Goal: Information Seeking & Learning: Learn about a topic

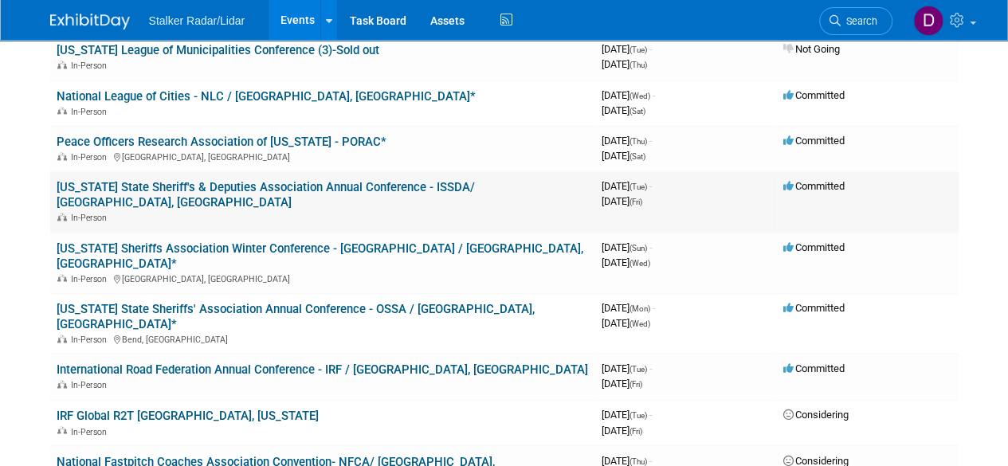
scroll to position [1116, 0]
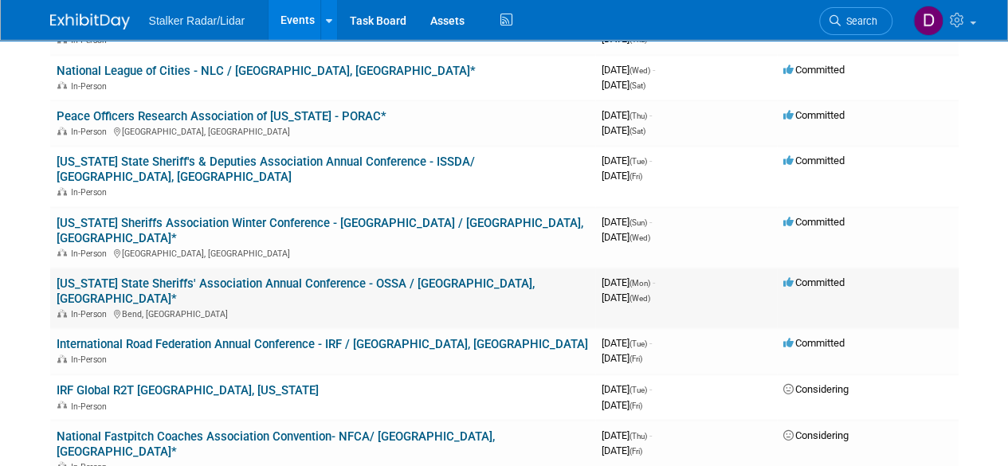
click at [252, 277] on link "[US_STATE] State Sheriffs' Association Annual Conference - OSSA / [GEOGRAPHIC_D…" at bounding box center [296, 291] width 478 height 29
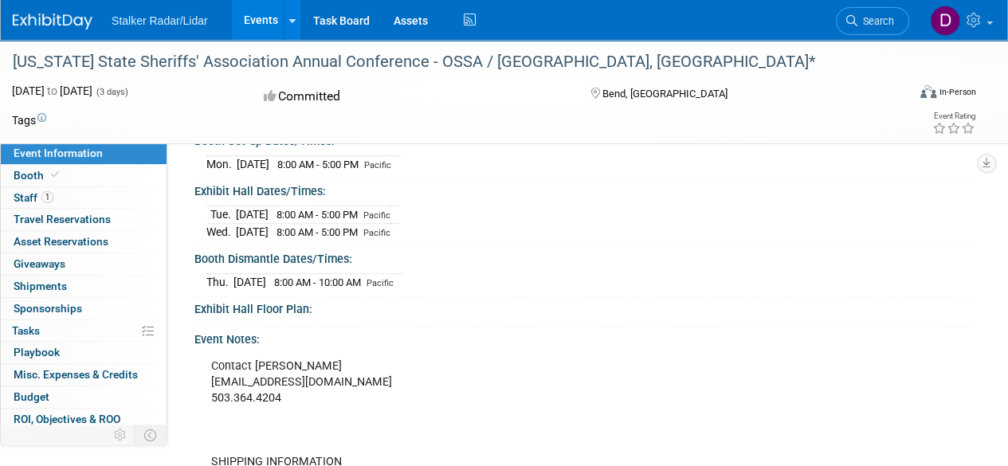
scroll to position [282, 0]
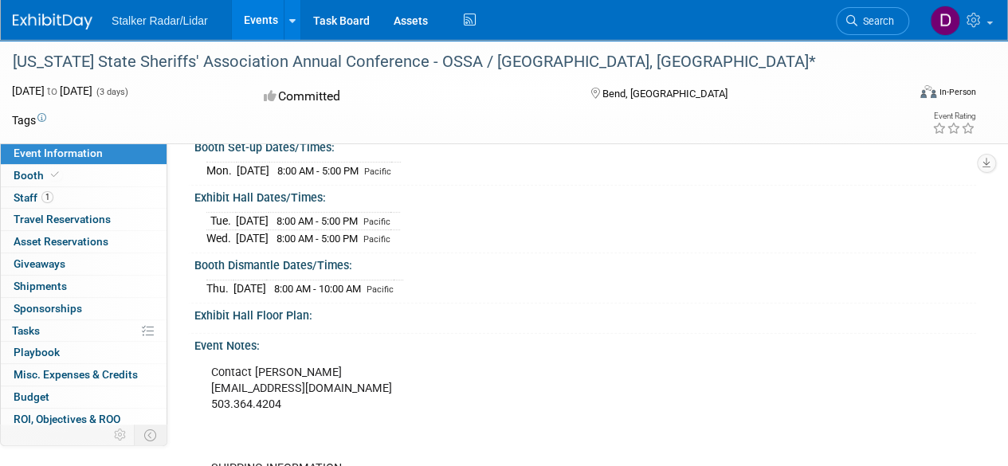
click at [66, 311] on span "Sponsorships 0" at bounding box center [48, 308] width 69 height 13
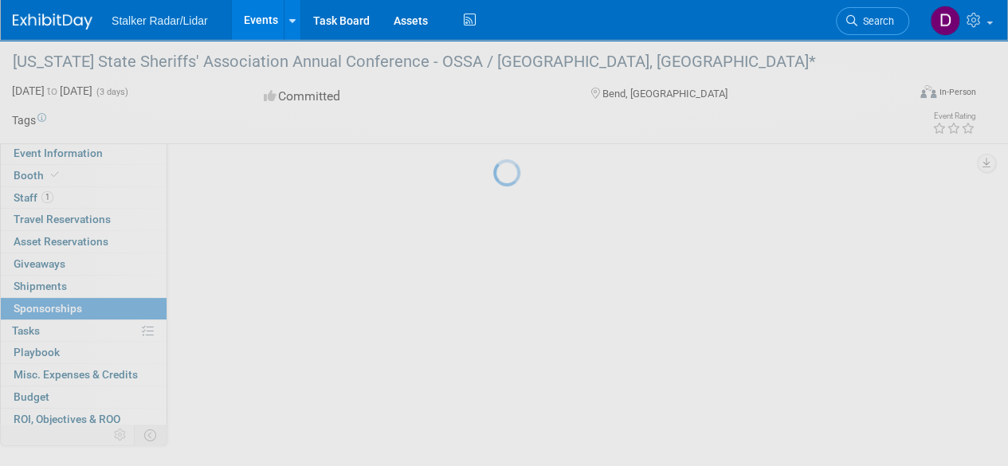
scroll to position [0, 0]
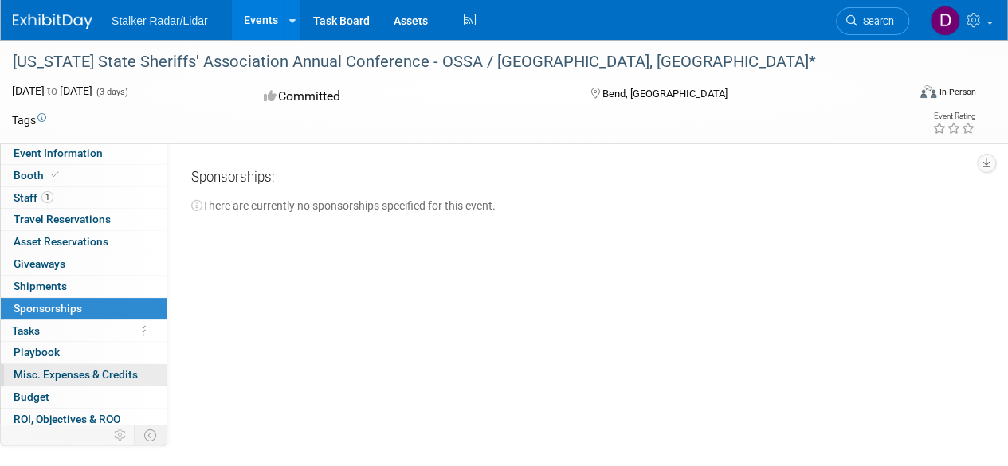
click at [70, 364] on link "0 Misc. Expenses & Credits 0" at bounding box center [84, 375] width 166 height 22
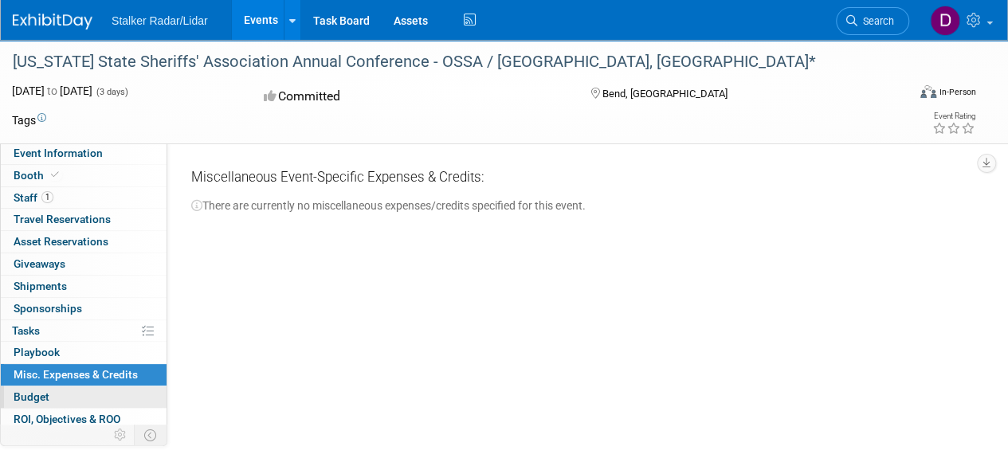
click at [41, 391] on span "Budget" at bounding box center [32, 397] width 36 height 13
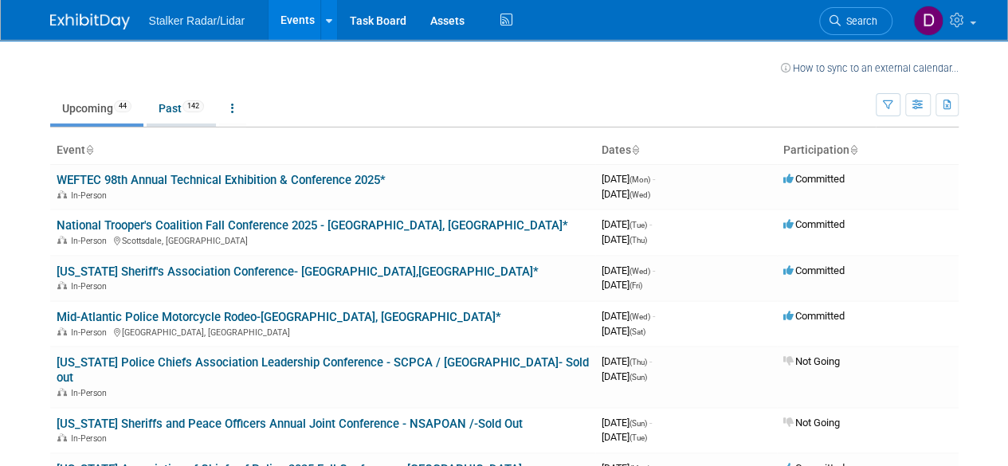
click at [171, 108] on link "Past 142" at bounding box center [181, 108] width 69 height 30
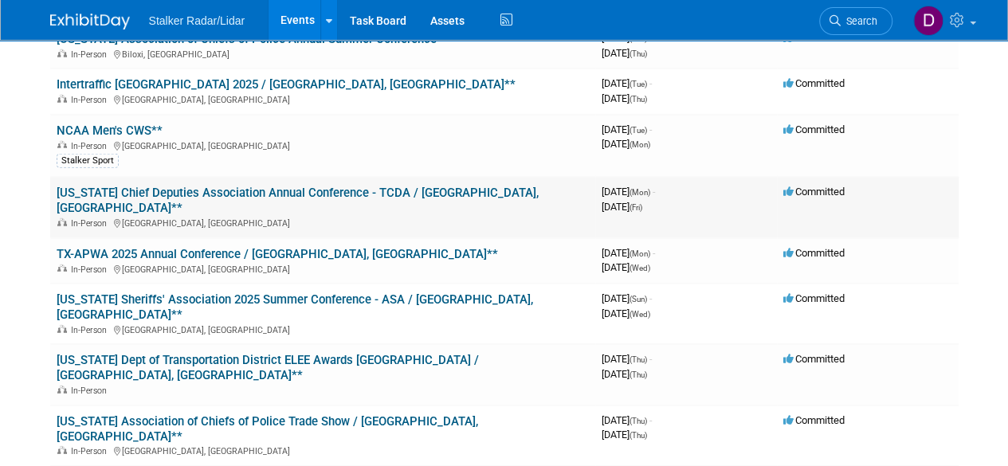
scroll to position [2152, 0]
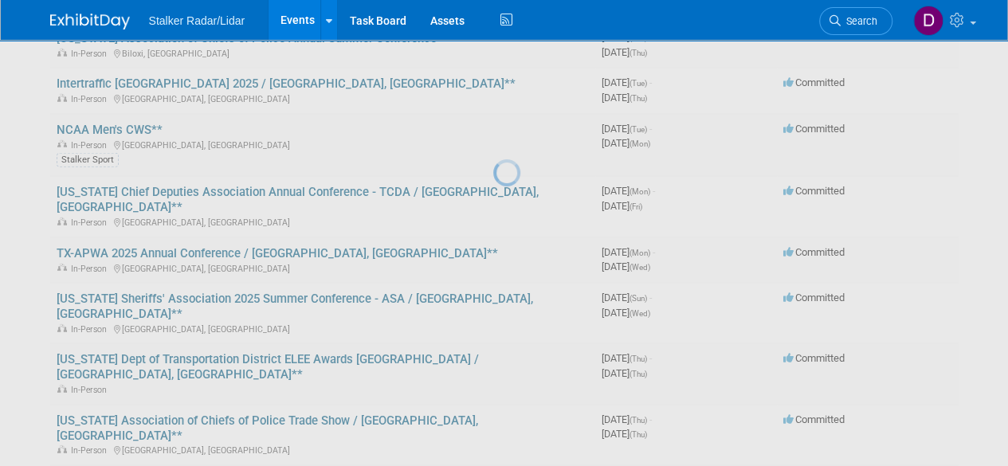
click at [493, 183] on div at bounding box center [504, 233] width 22 height 466
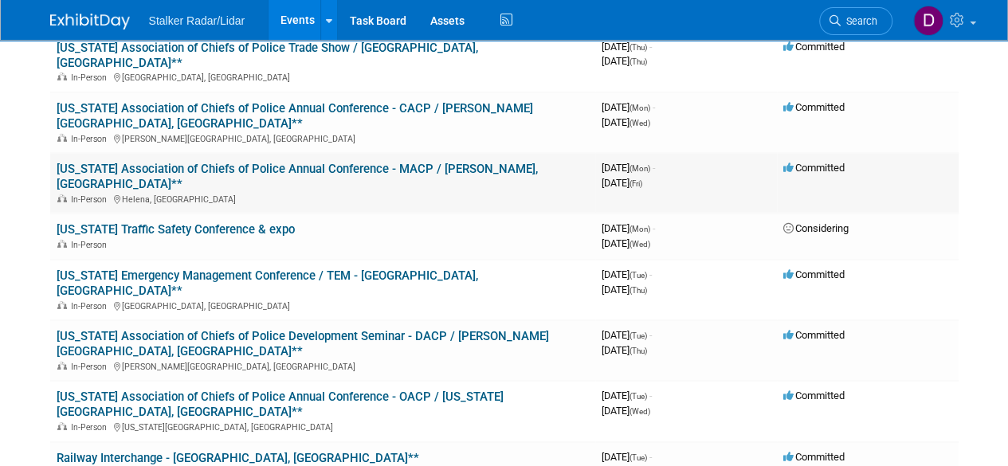
scroll to position [2551, 0]
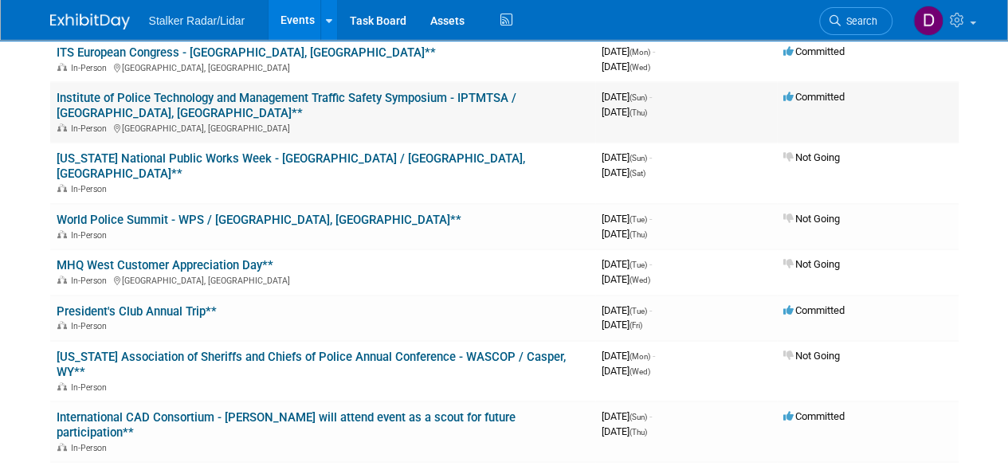
scroll to position [3109, 0]
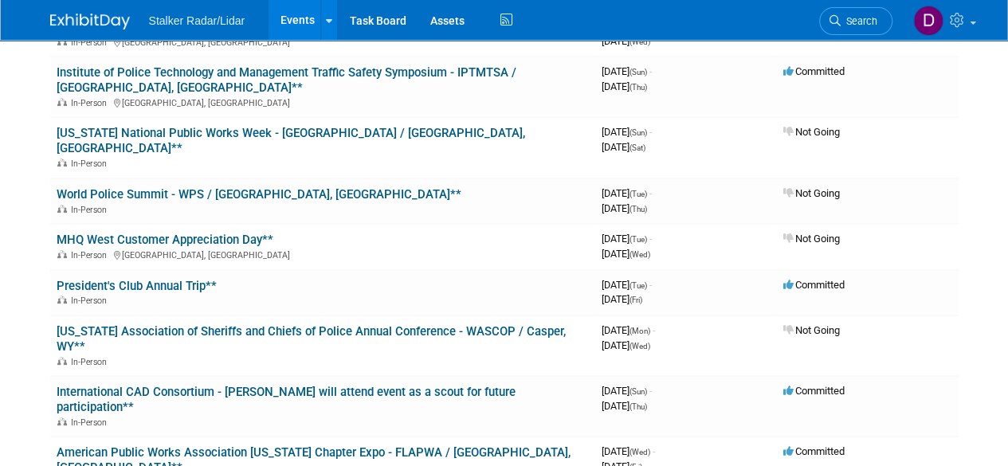
click at [0, 0] on div at bounding box center [0, 0] width 0 height 0
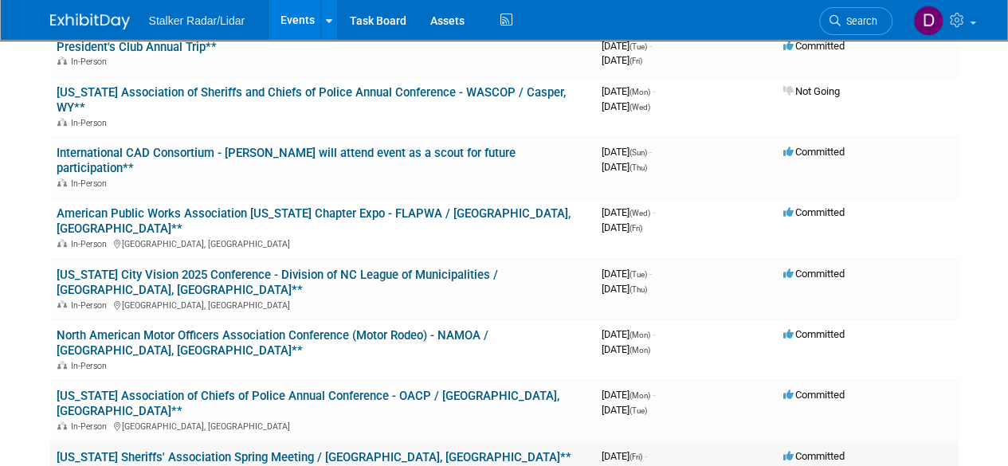
scroll to position [3428, 0]
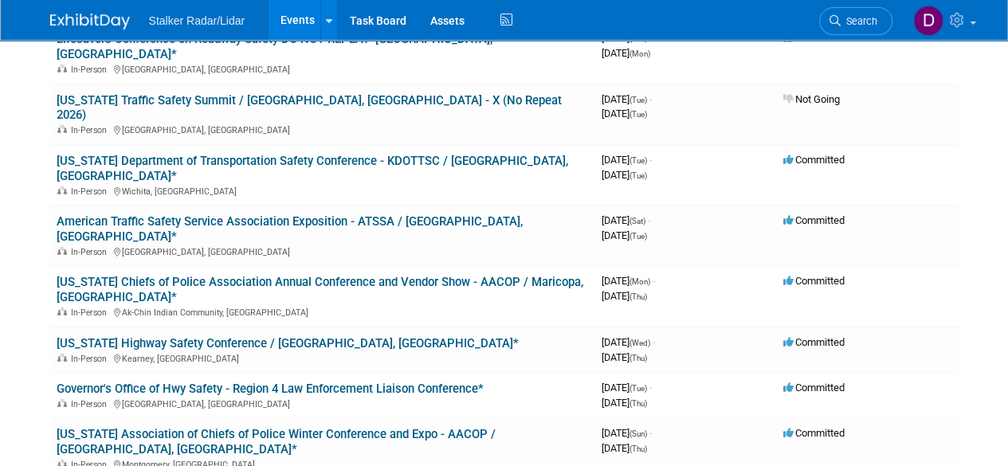
scroll to position [5022, 0]
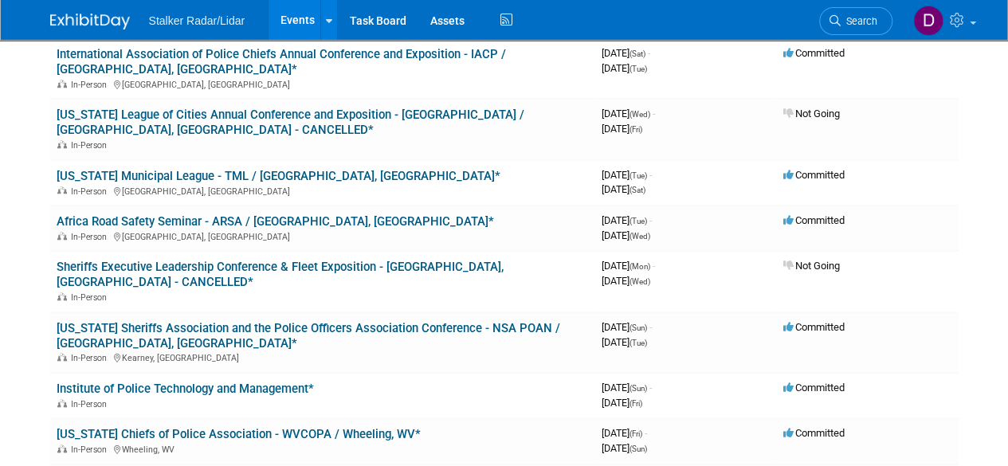
scroll to position [6735, 0]
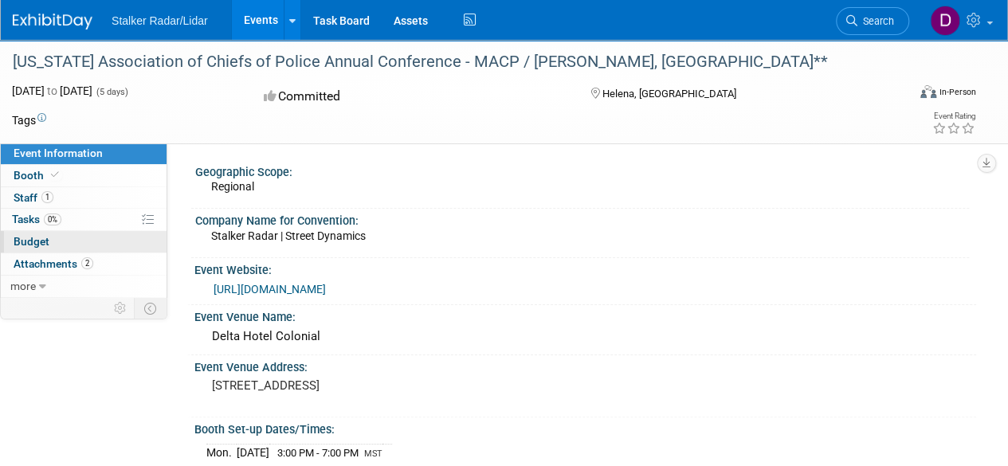
click at [38, 238] on span "Budget" at bounding box center [32, 241] width 36 height 13
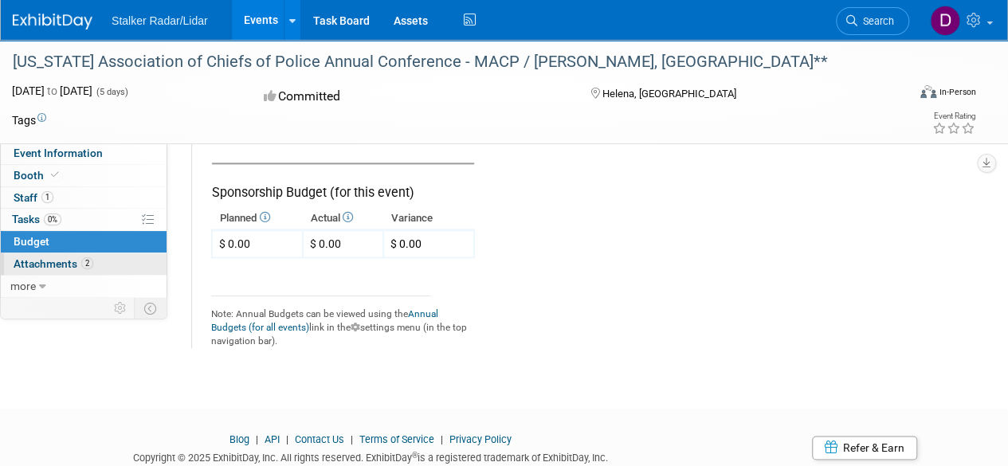
scroll to position [912, 0]
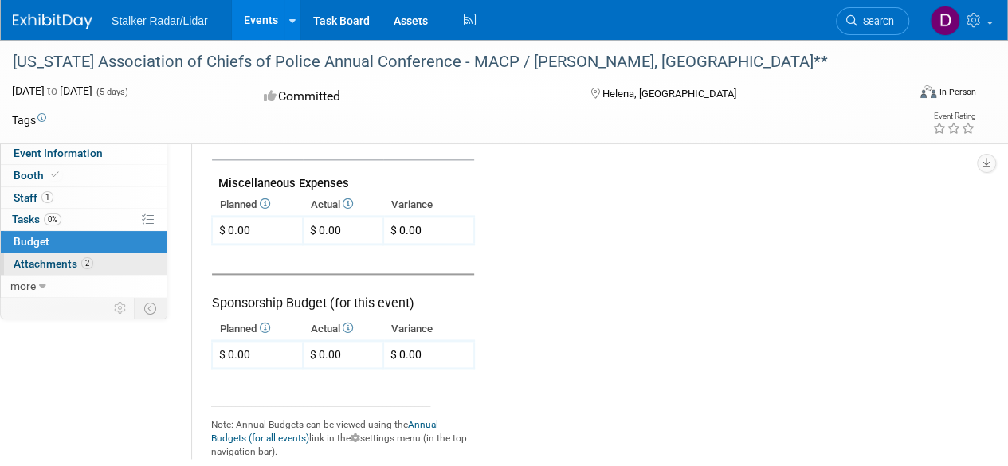
click at [61, 261] on span "Attachments 2" at bounding box center [54, 263] width 80 height 13
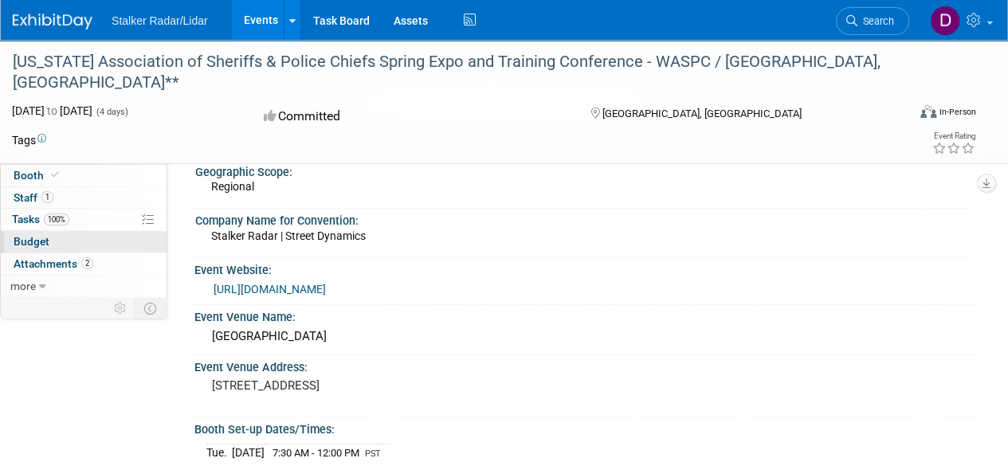
click at [42, 238] on span "Budget" at bounding box center [32, 241] width 36 height 13
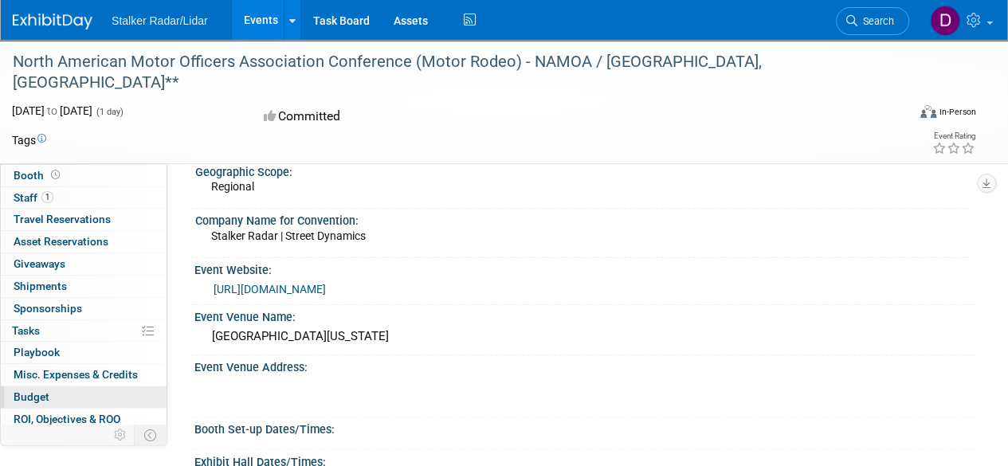
click at [37, 391] on span "Budget" at bounding box center [32, 397] width 36 height 13
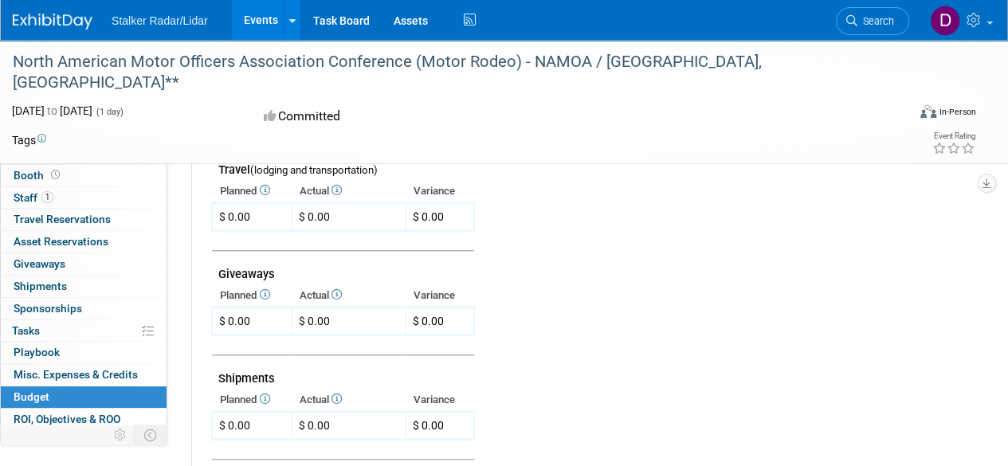
scroll to position [638, 0]
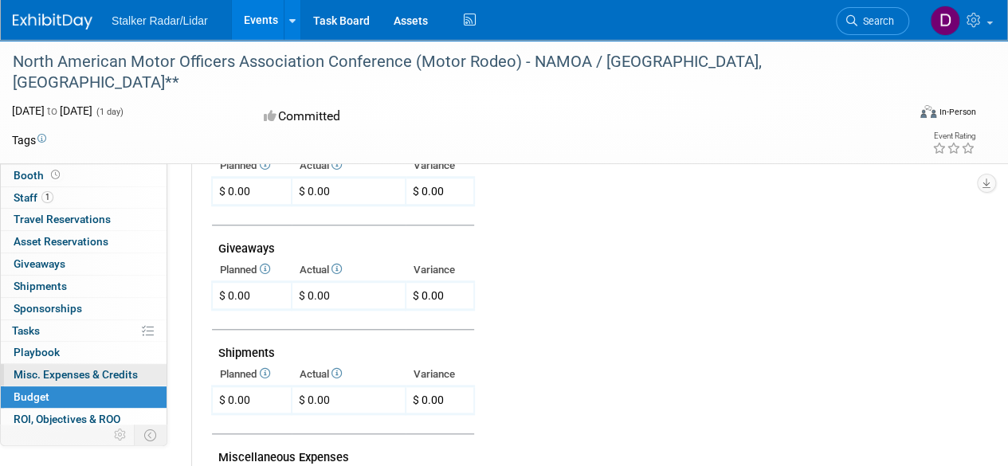
click at [77, 374] on span "Misc. Expenses & Credits 0" at bounding box center [76, 374] width 124 height 13
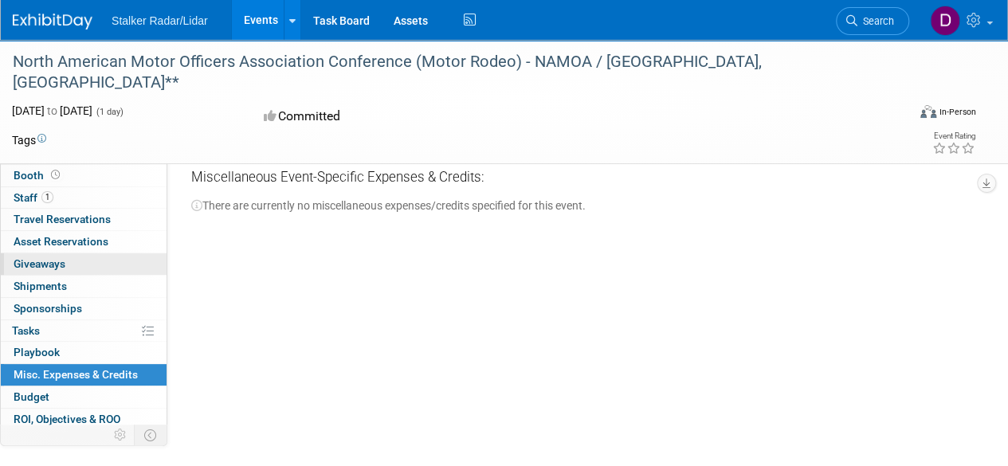
click at [49, 262] on span "Giveaways 0" at bounding box center [40, 263] width 52 height 13
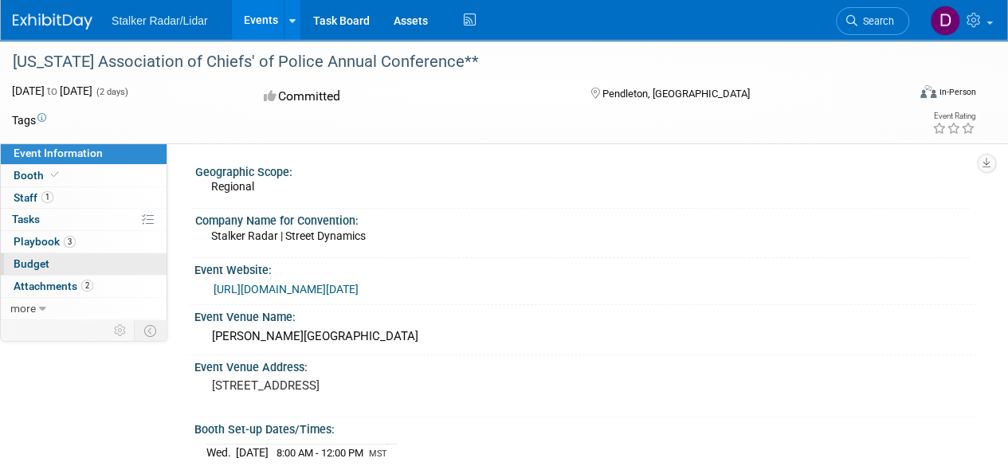
click at [43, 265] on span "Budget" at bounding box center [32, 263] width 36 height 13
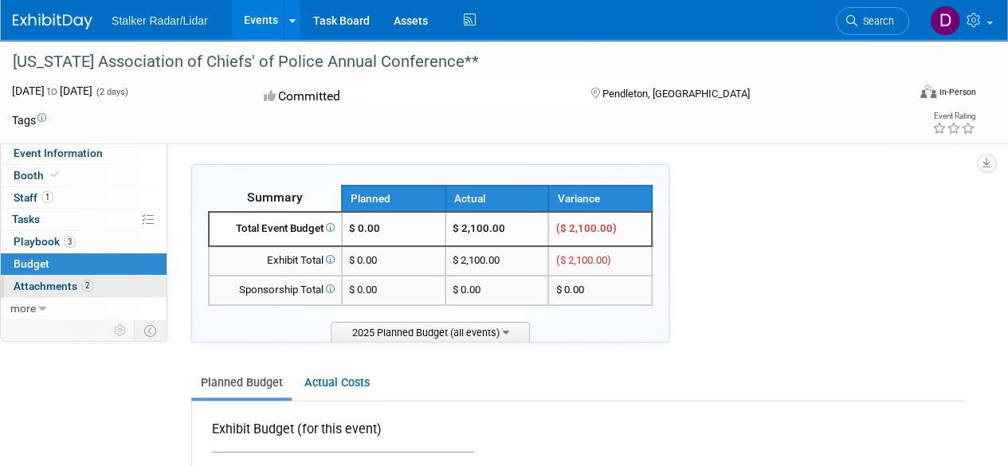
click at [45, 283] on span "Attachments 2" at bounding box center [54, 286] width 80 height 13
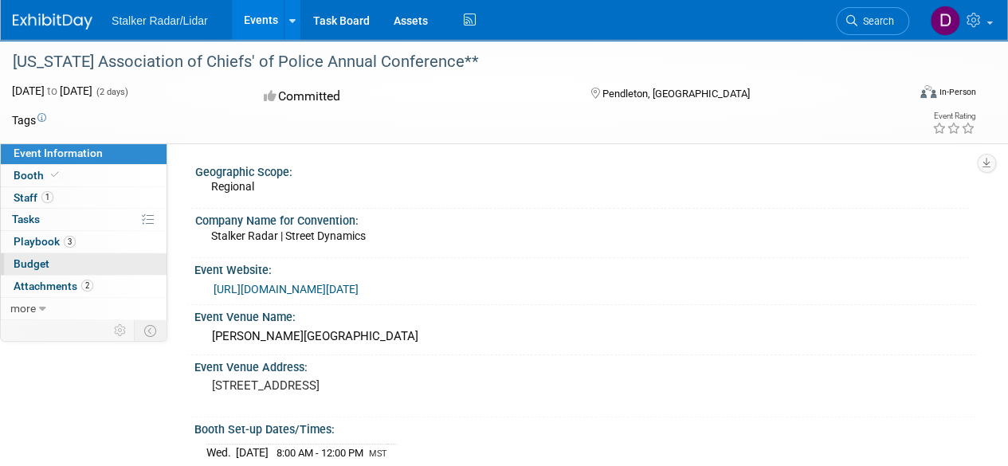
click at [35, 262] on span "Budget" at bounding box center [32, 263] width 36 height 13
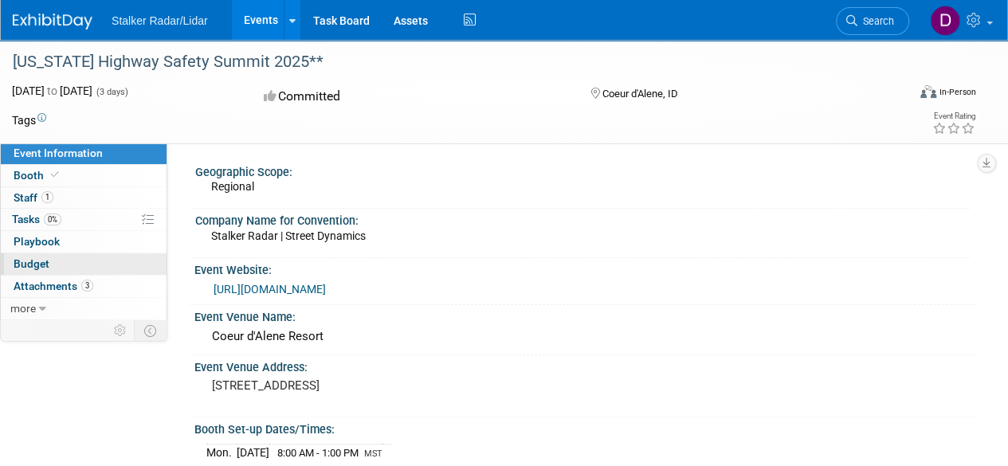
click at [49, 262] on link "Budget" at bounding box center [84, 265] width 166 height 22
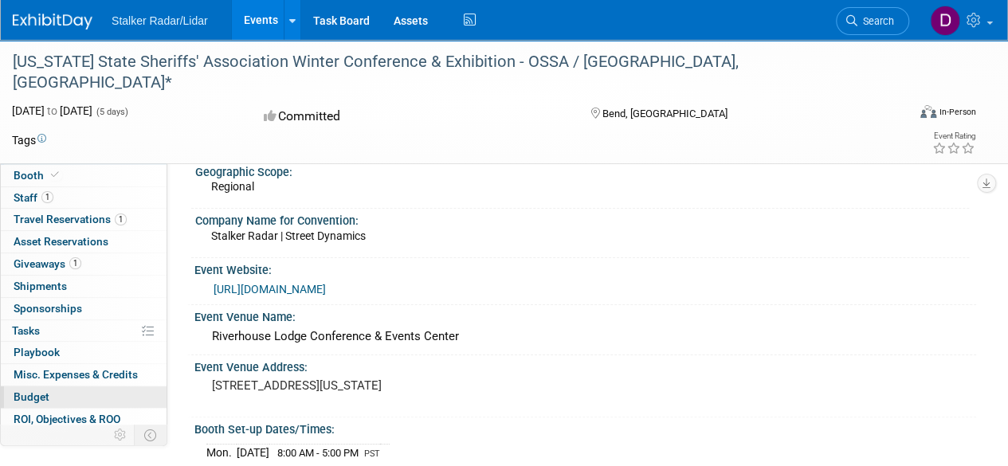
click at [38, 393] on span "Budget" at bounding box center [32, 397] width 36 height 13
